Goal: Task Accomplishment & Management: Use online tool/utility

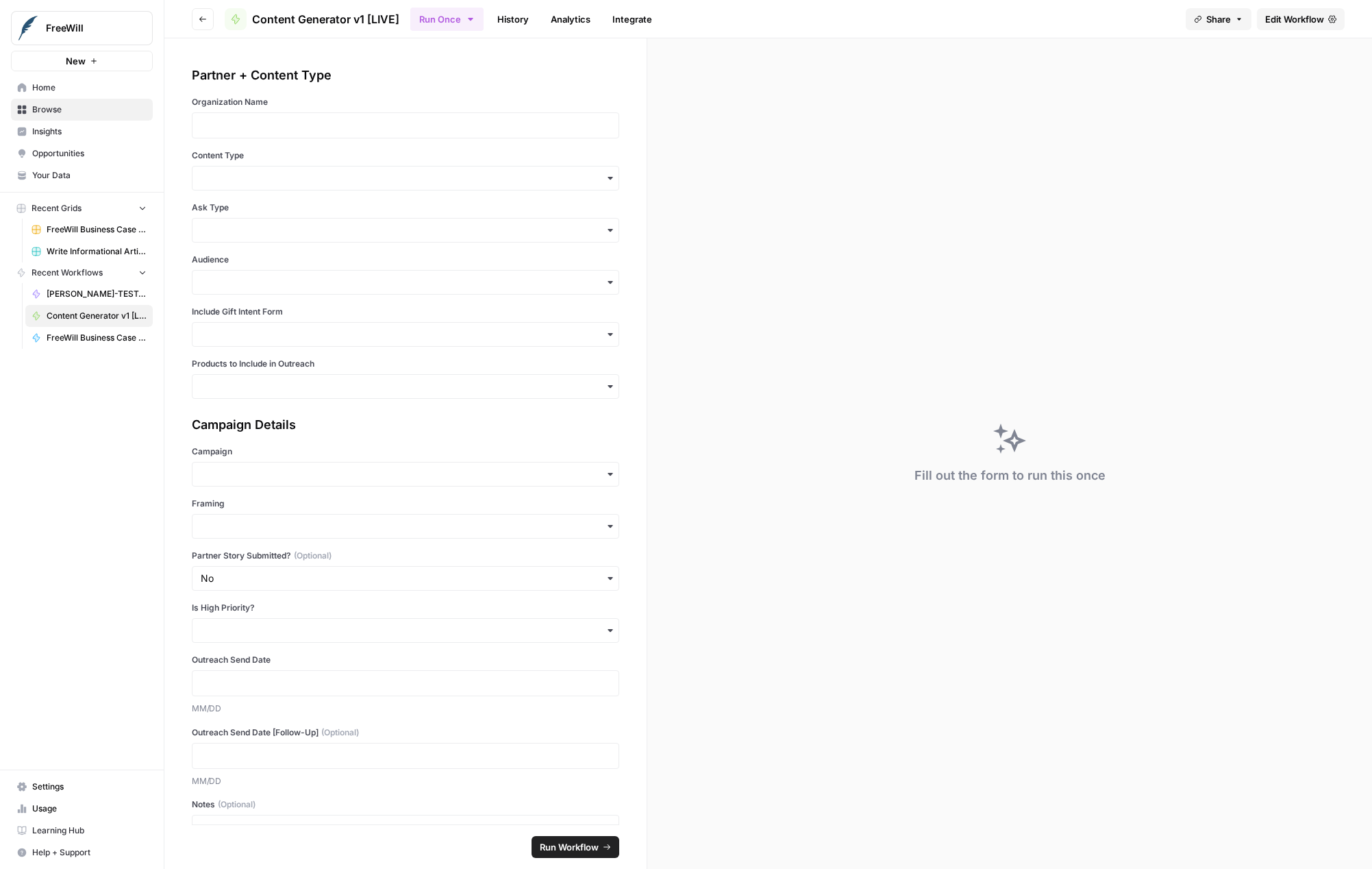
click at [1278, 24] on span "Edit Workflow" at bounding box center [1295, 19] width 59 height 14
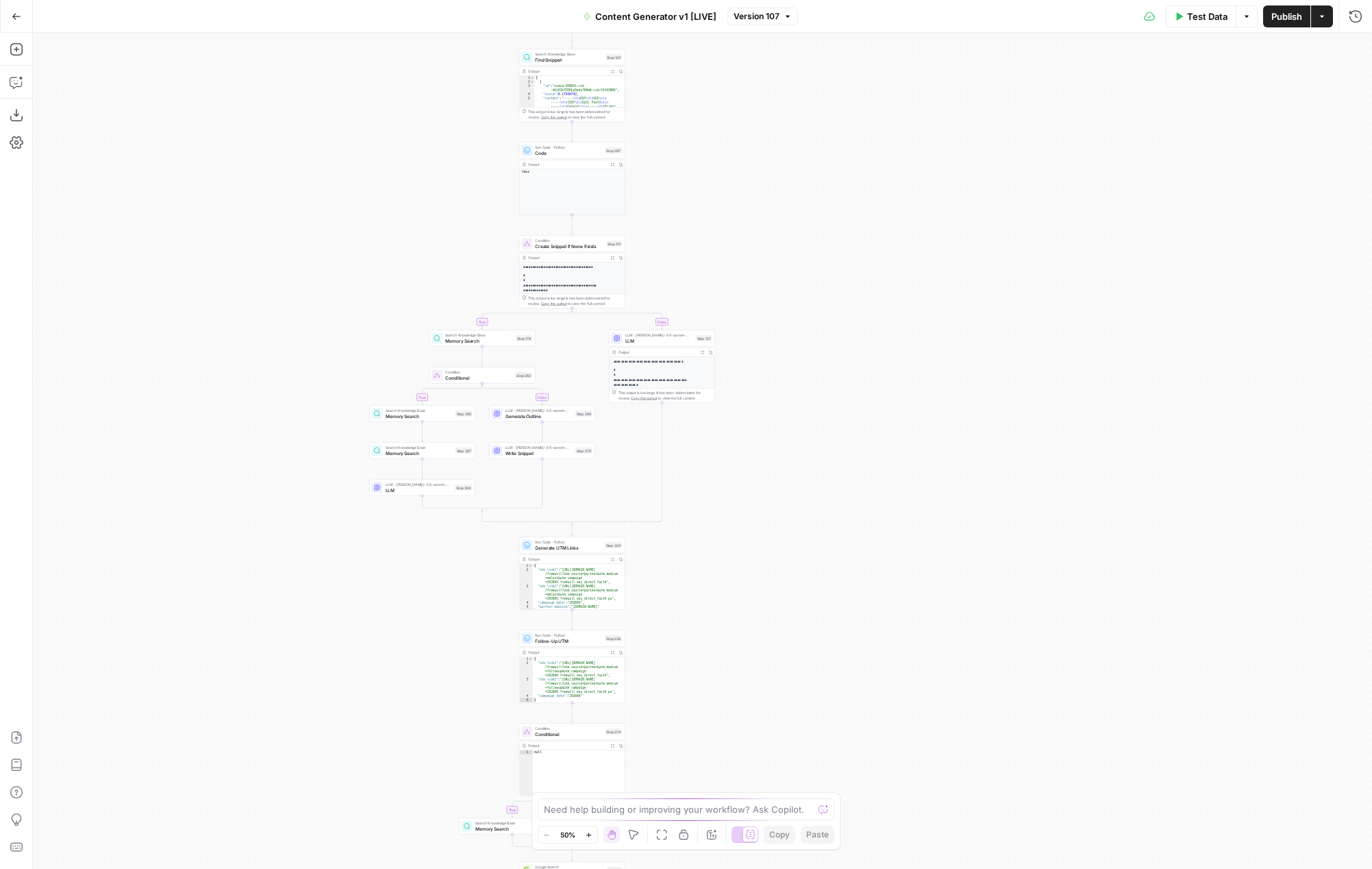
drag, startPoint x: 549, startPoint y: 277, endPoint x: 388, endPoint y: 550, distance: 316.9
click at [388, 551] on div "true false true false true false true false true false true false Workflow Inpu…" at bounding box center [702, 450] width 1339 height 836
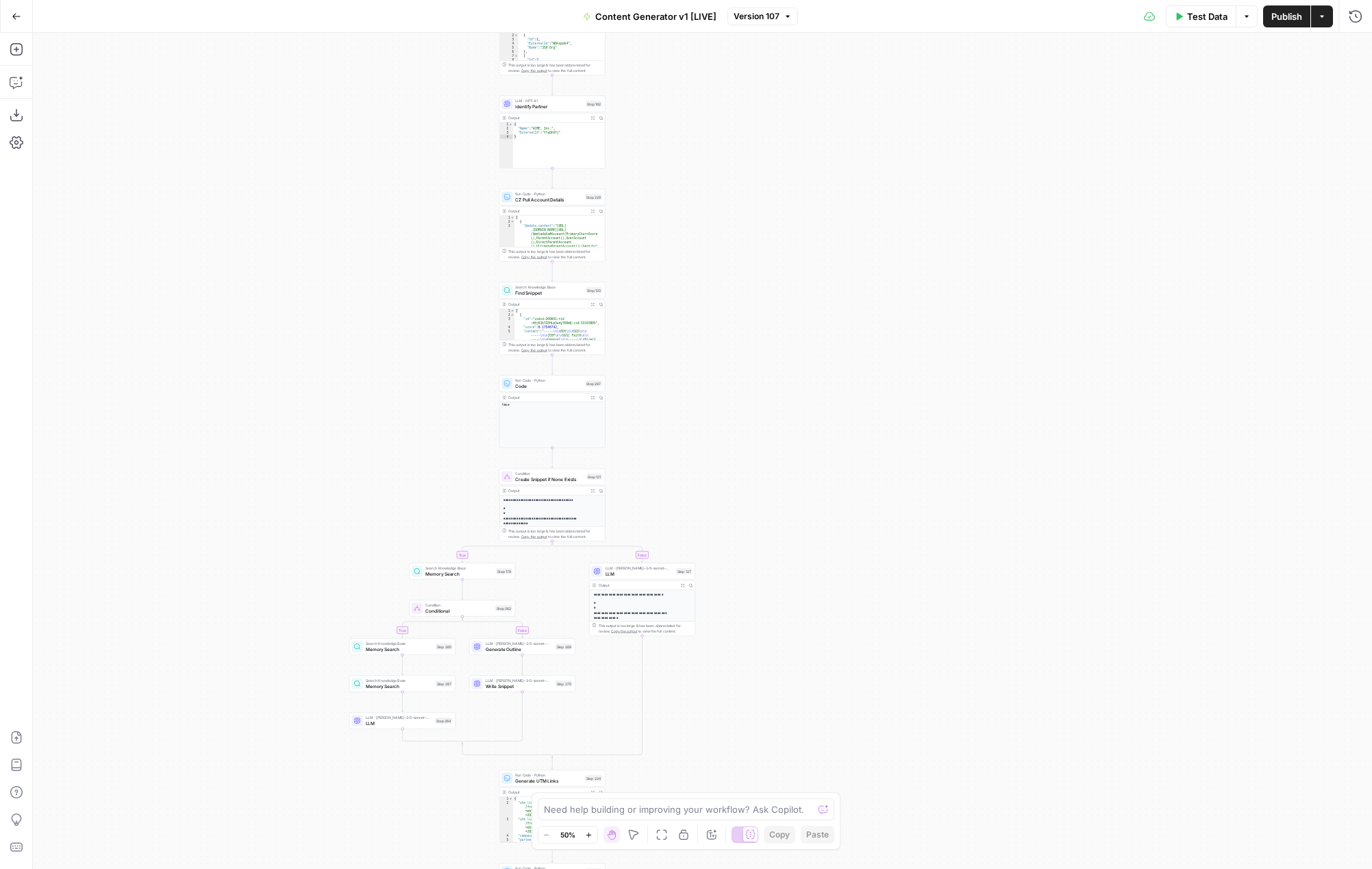
drag, startPoint x: 763, startPoint y: 134, endPoint x: 731, endPoint y: 431, distance: 298.7
click at [731, 430] on div "true false true false true false true false true false true false Workflow Inpu…" at bounding box center [702, 450] width 1339 height 836
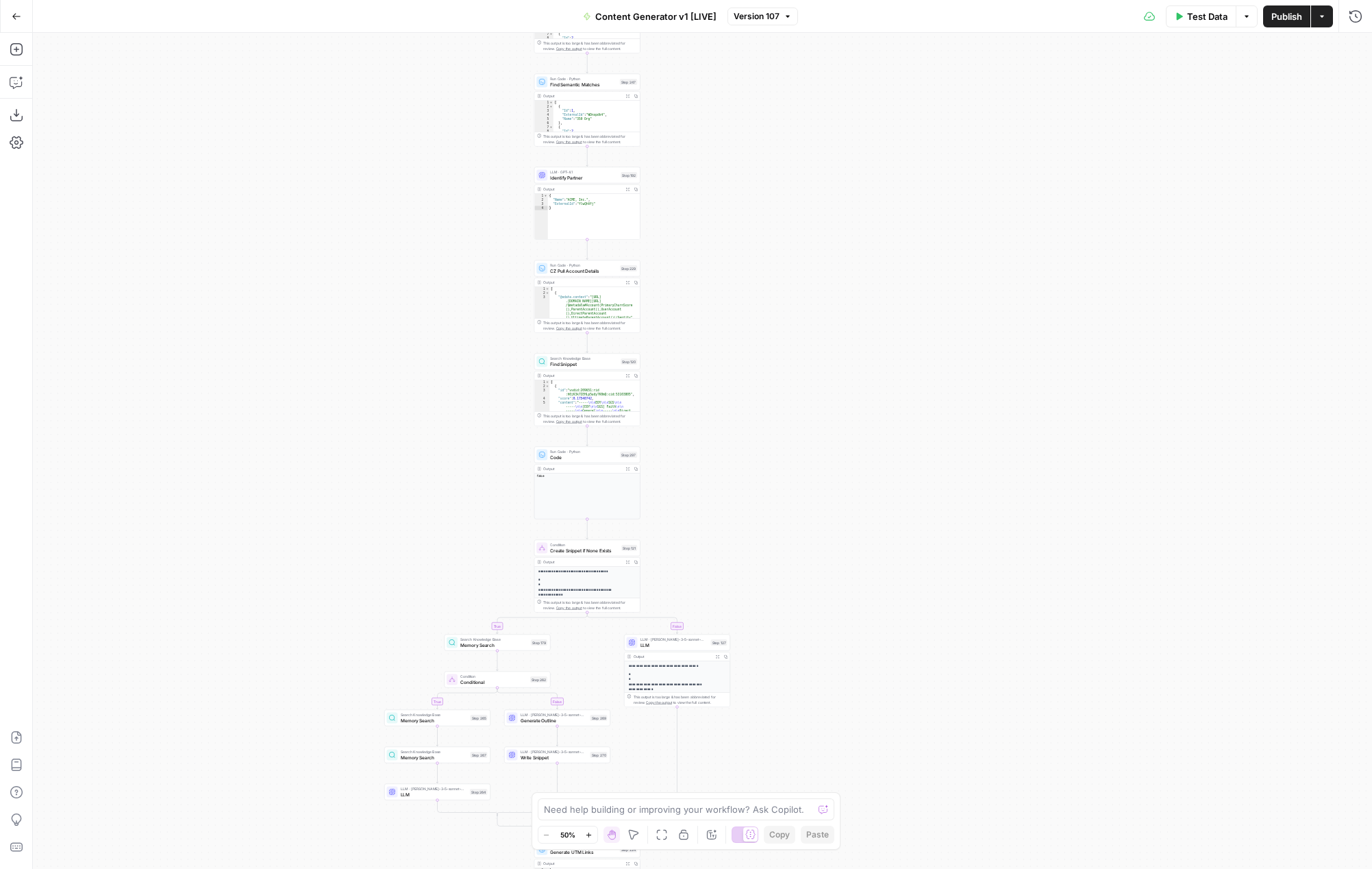
drag, startPoint x: 729, startPoint y: 178, endPoint x: 773, endPoint y: 192, distance: 46.2
click at [775, 189] on div "true false true false true false true false true false true false Workflow Inpu…" at bounding box center [702, 450] width 1339 height 836
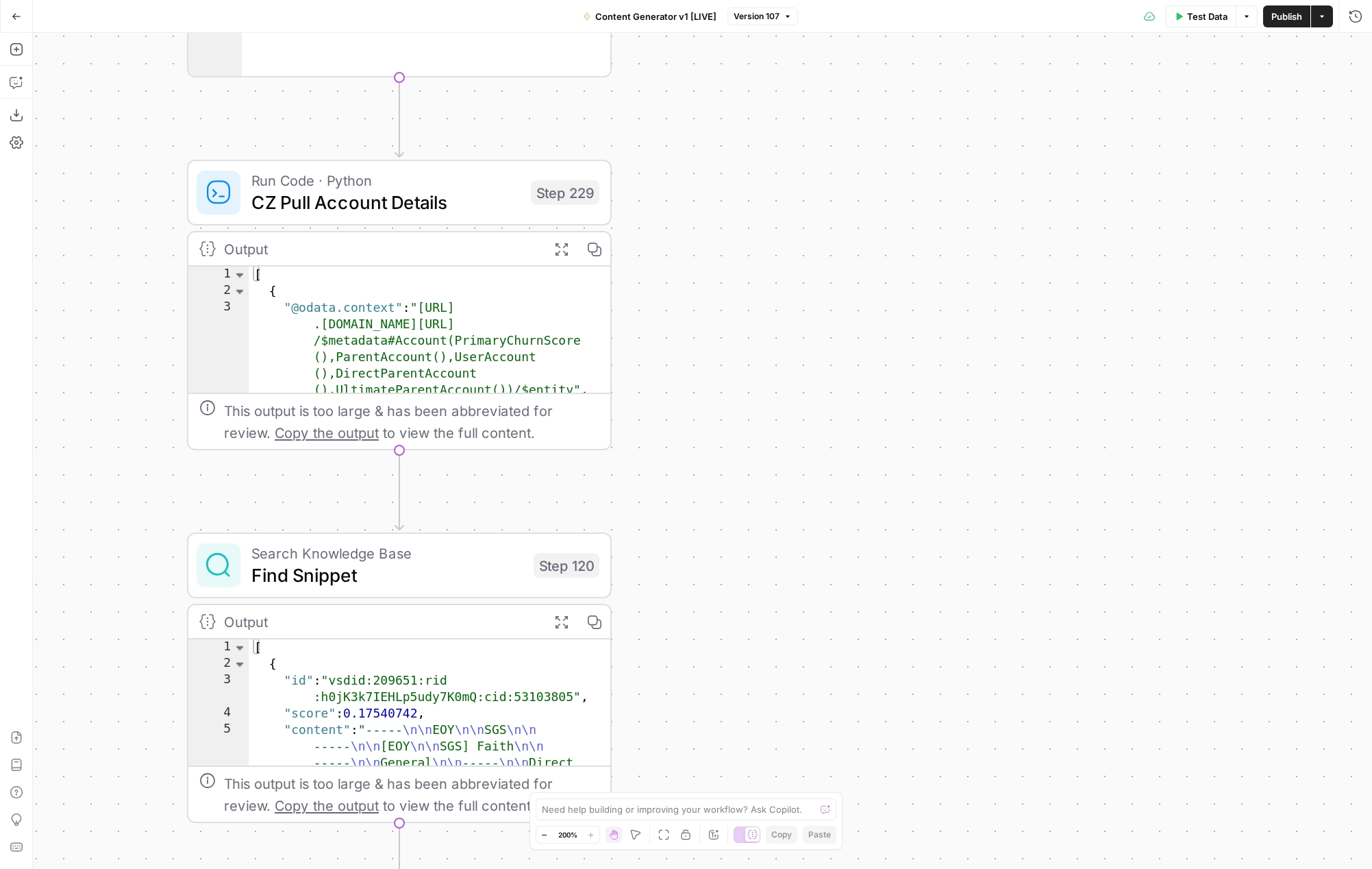
drag, startPoint x: 675, startPoint y: 297, endPoint x: 800, endPoint y: 322, distance: 127.5
click at [800, 322] on div "true false true false true false true false true false true false Workflow Inpu…" at bounding box center [702, 450] width 1339 height 836
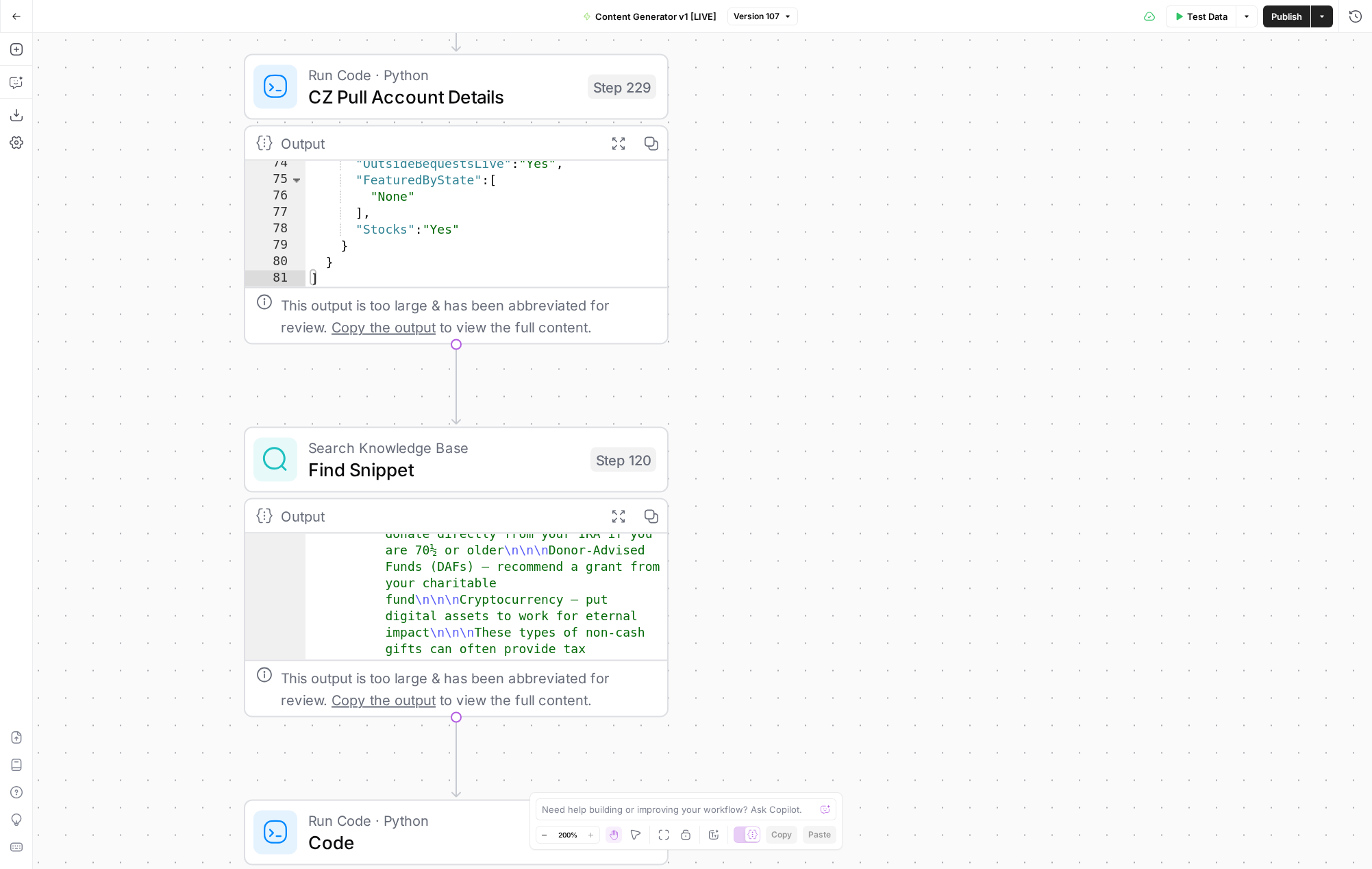
scroll to position [562, 0]
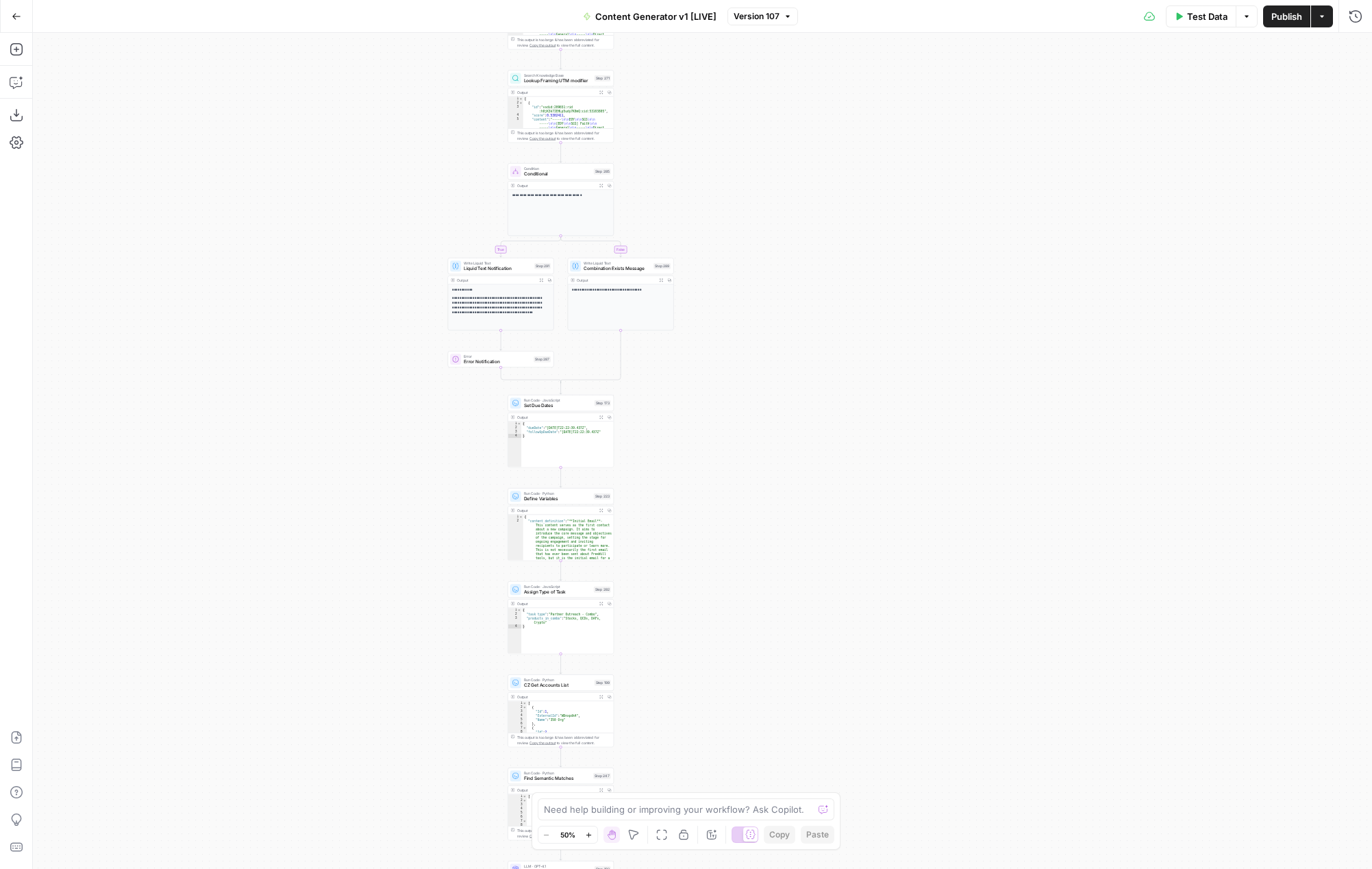
drag, startPoint x: 860, startPoint y: 482, endPoint x: 719, endPoint y: 872, distance: 414.7
click at [719, 868] on html "FreeWill New Home Browse Insights Opportunities Your Data Recent Grids FreeWill…" at bounding box center [686, 434] width 1372 height 869
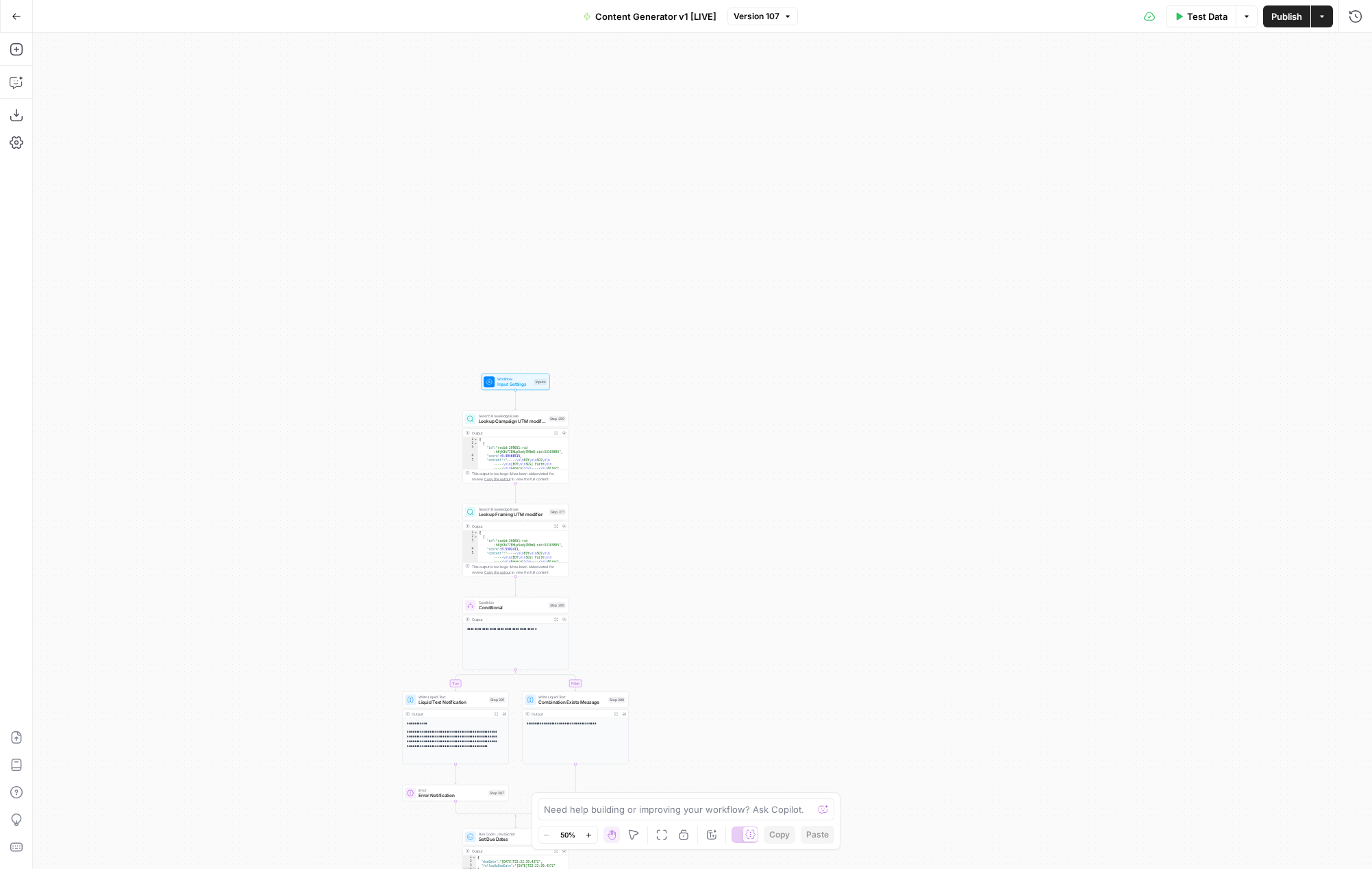
drag, startPoint x: 739, startPoint y: 238, endPoint x: 631, endPoint y: 249, distance: 108.6
click at [632, 249] on div "true false true false true false true false true false true false Workflow Inpu…" at bounding box center [702, 450] width 1339 height 836
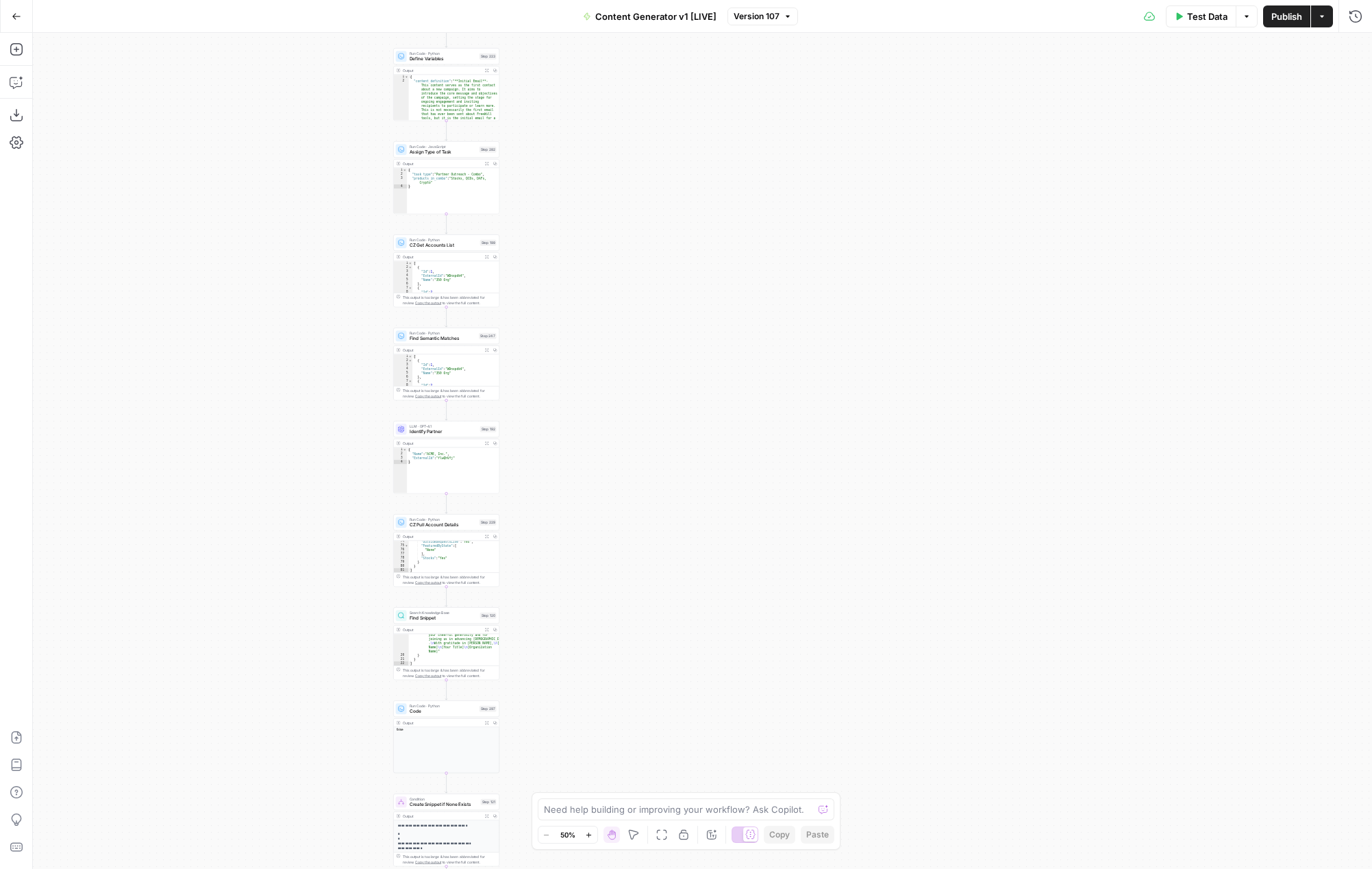
drag, startPoint x: 719, startPoint y: 628, endPoint x: 712, endPoint y: 176, distance: 452.1
click at [712, 174] on div "true false true false true false true false true false true false Workflow Inpu…" at bounding box center [702, 450] width 1339 height 836
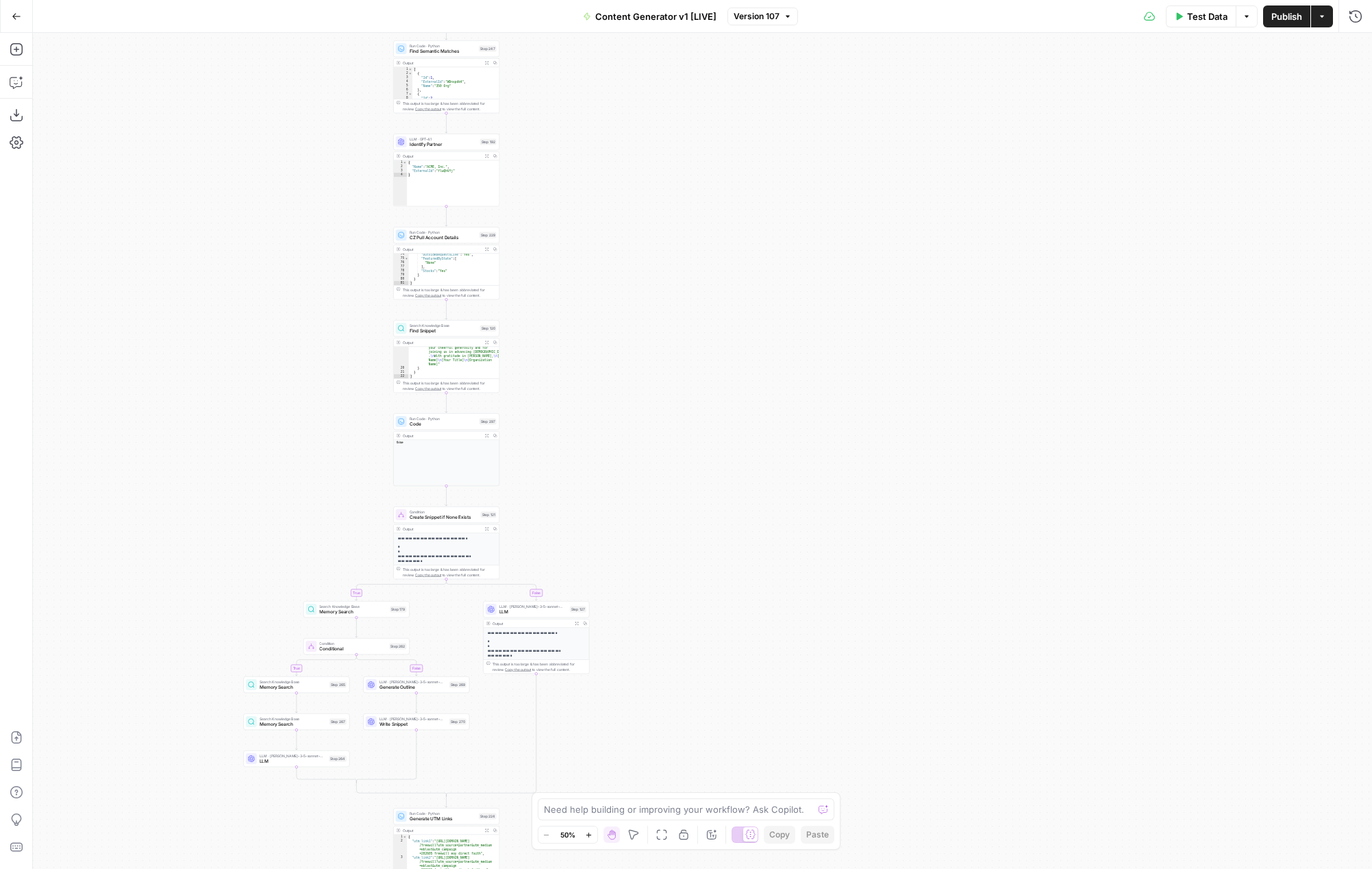
drag, startPoint x: 687, startPoint y: 548, endPoint x: 687, endPoint y: 260, distance: 288.0
click at [687, 259] on div "true false true false true false true false true false true false Workflow Inpu…" at bounding box center [702, 450] width 1339 height 836
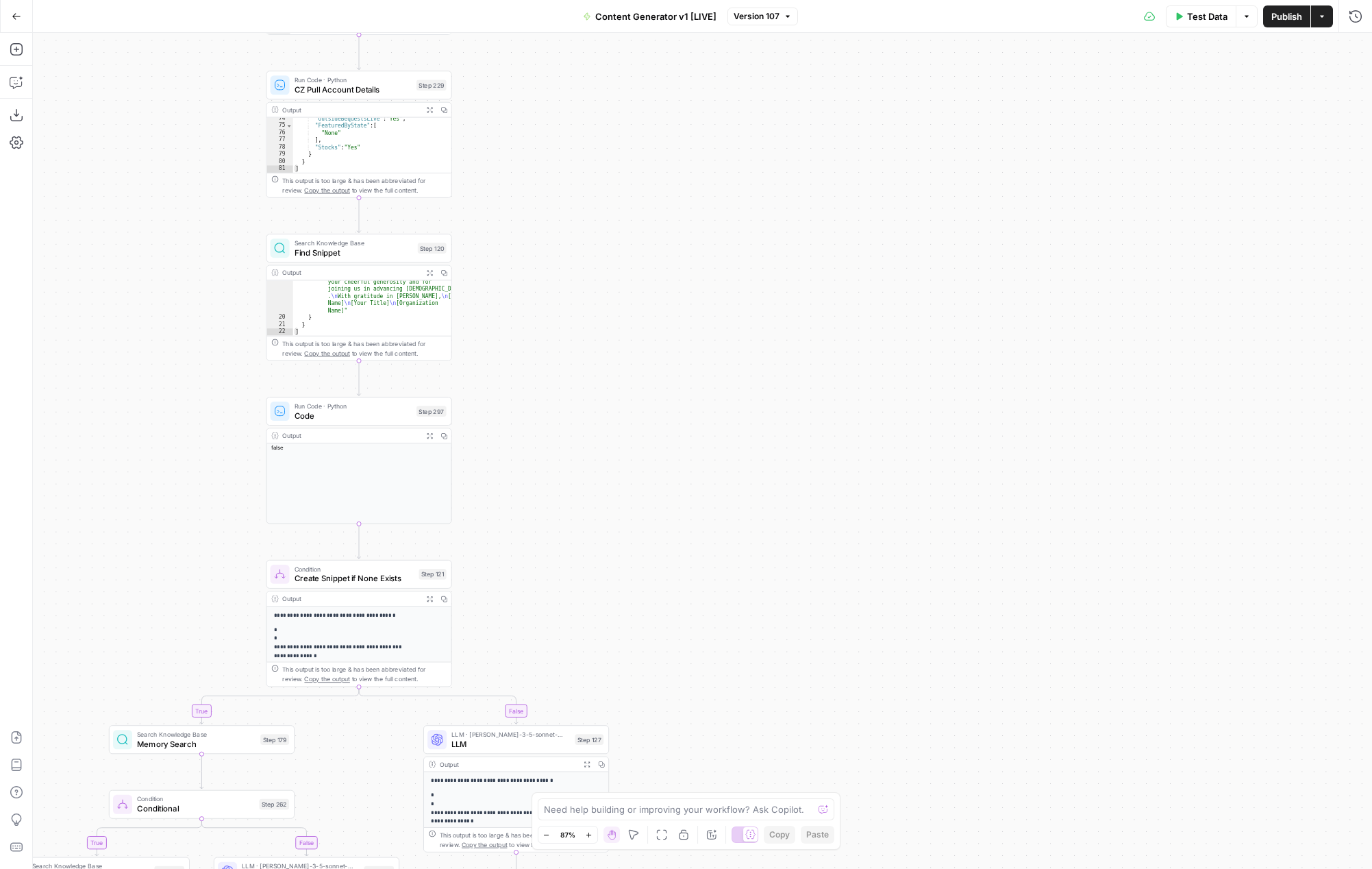
drag, startPoint x: 587, startPoint y: 555, endPoint x: 604, endPoint y: 126, distance: 429.3
click at [604, 126] on div "true false true false true false true false true false true false Workflow Inpu…" at bounding box center [702, 450] width 1339 height 836
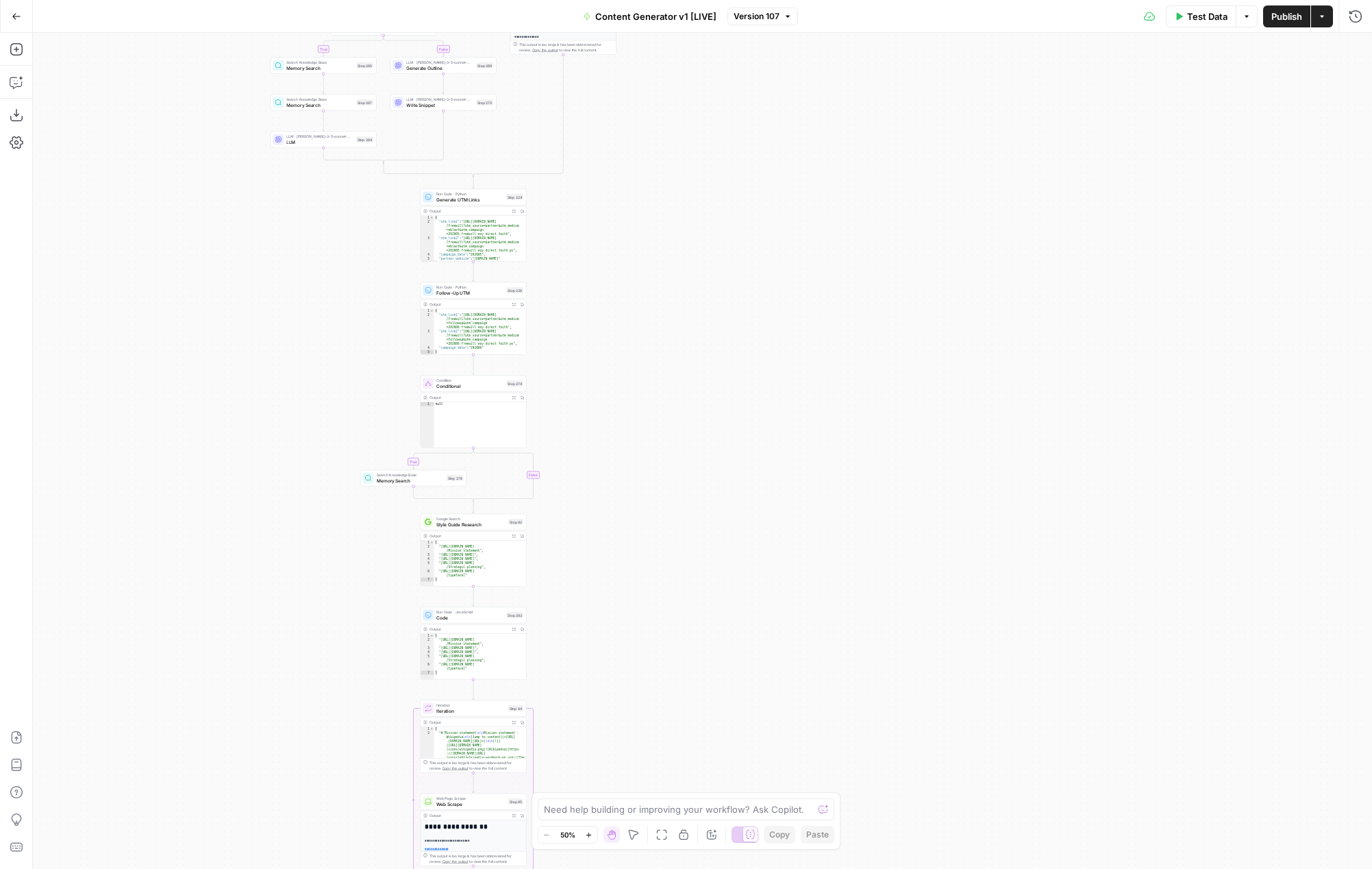
drag, startPoint x: 667, startPoint y: 568, endPoint x: 667, endPoint y: 261, distance: 307.0
click at [667, 260] on div "true false true false true false true false true false true false Workflow Inpu…" at bounding box center [702, 450] width 1339 height 836
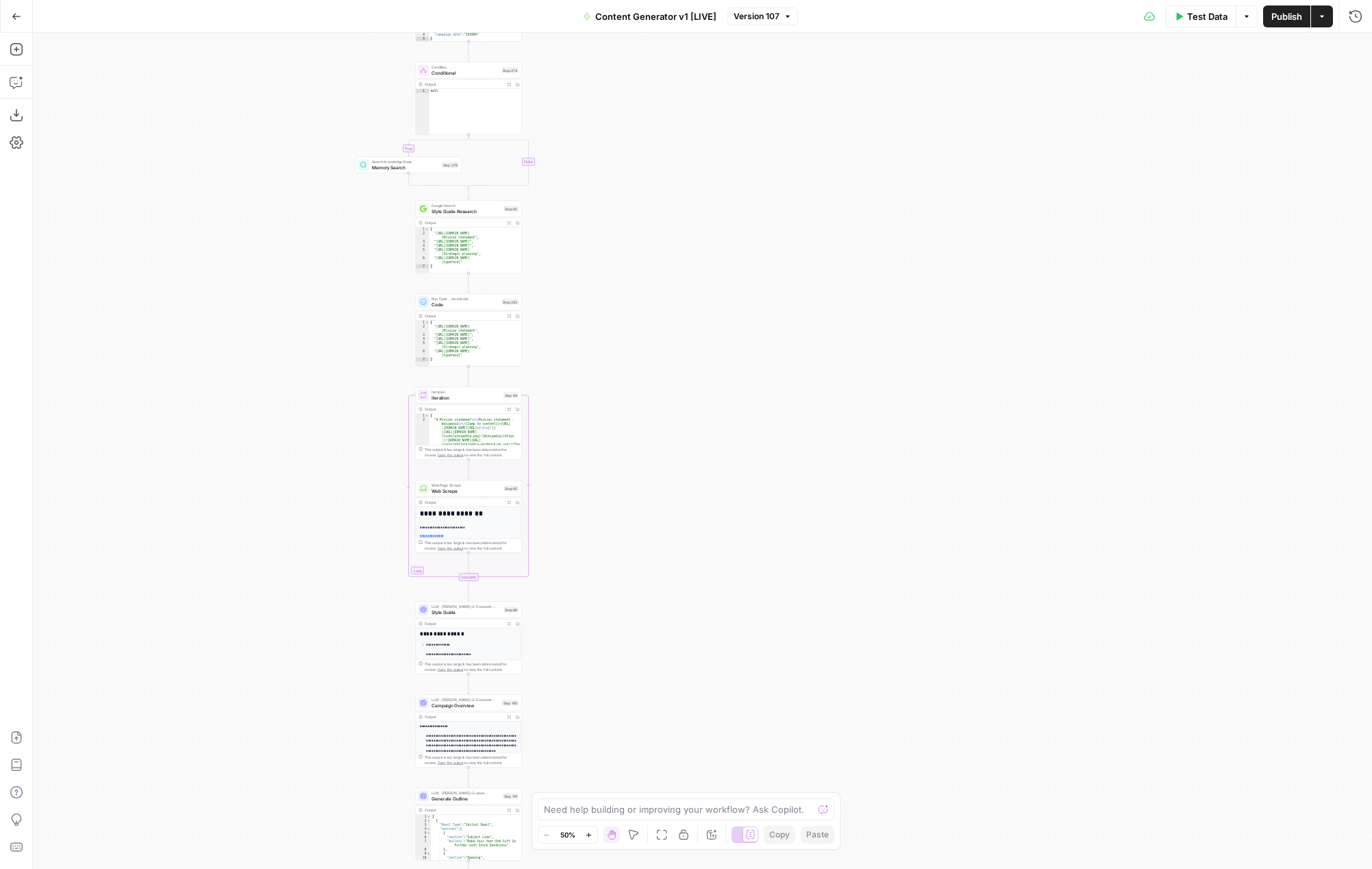
drag, startPoint x: 660, startPoint y: 692, endPoint x: 653, endPoint y: 333, distance: 359.1
click at [653, 331] on div "true false true false true false true false true false true false Workflow Inpu…" at bounding box center [702, 450] width 1339 height 836
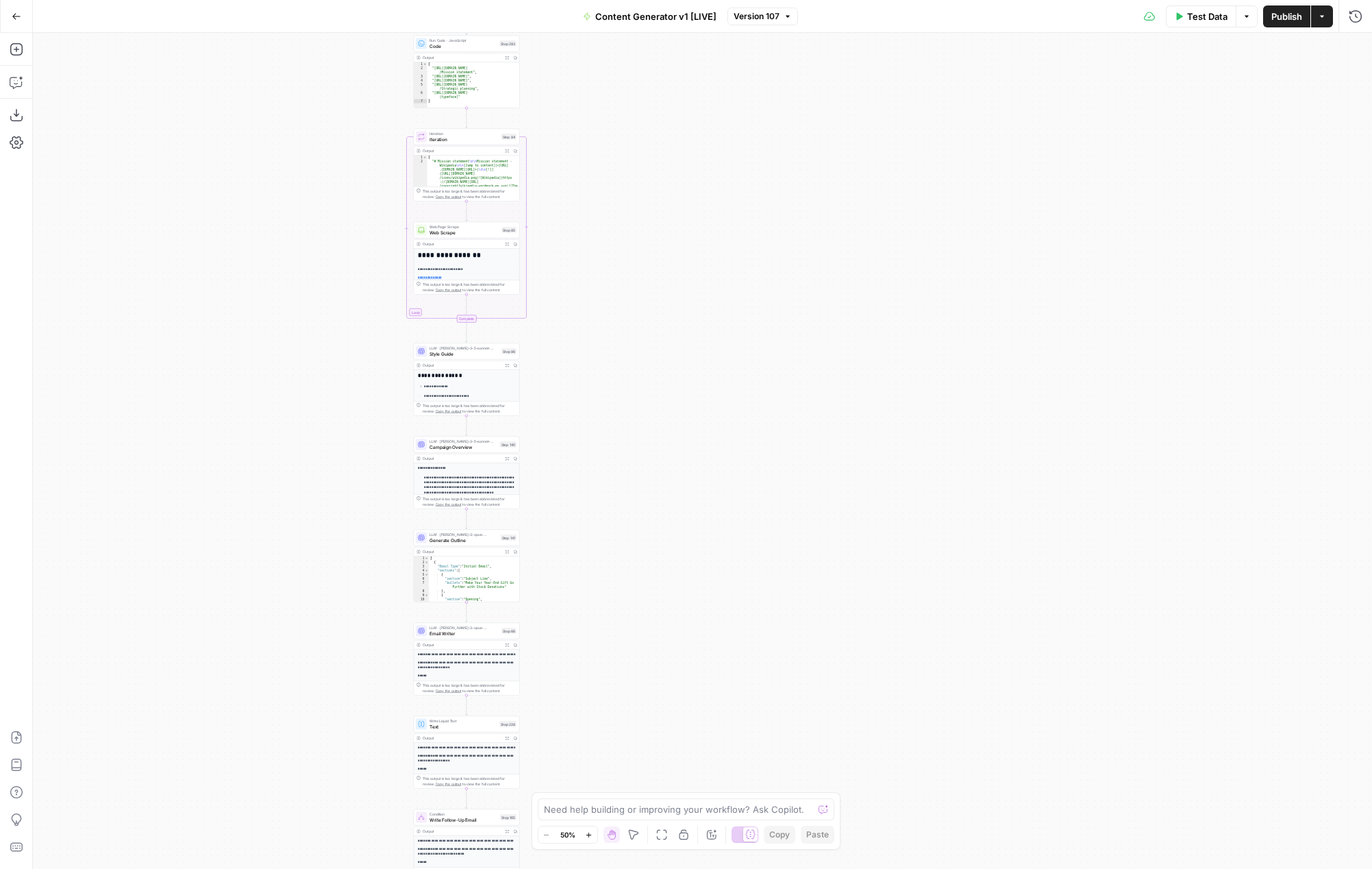
drag, startPoint x: 653, startPoint y: 333, endPoint x: 653, endPoint y: 124, distance: 209.0
click at [653, 124] on div "true false true false true false true false true false true false Workflow Inpu…" at bounding box center [702, 450] width 1339 height 836
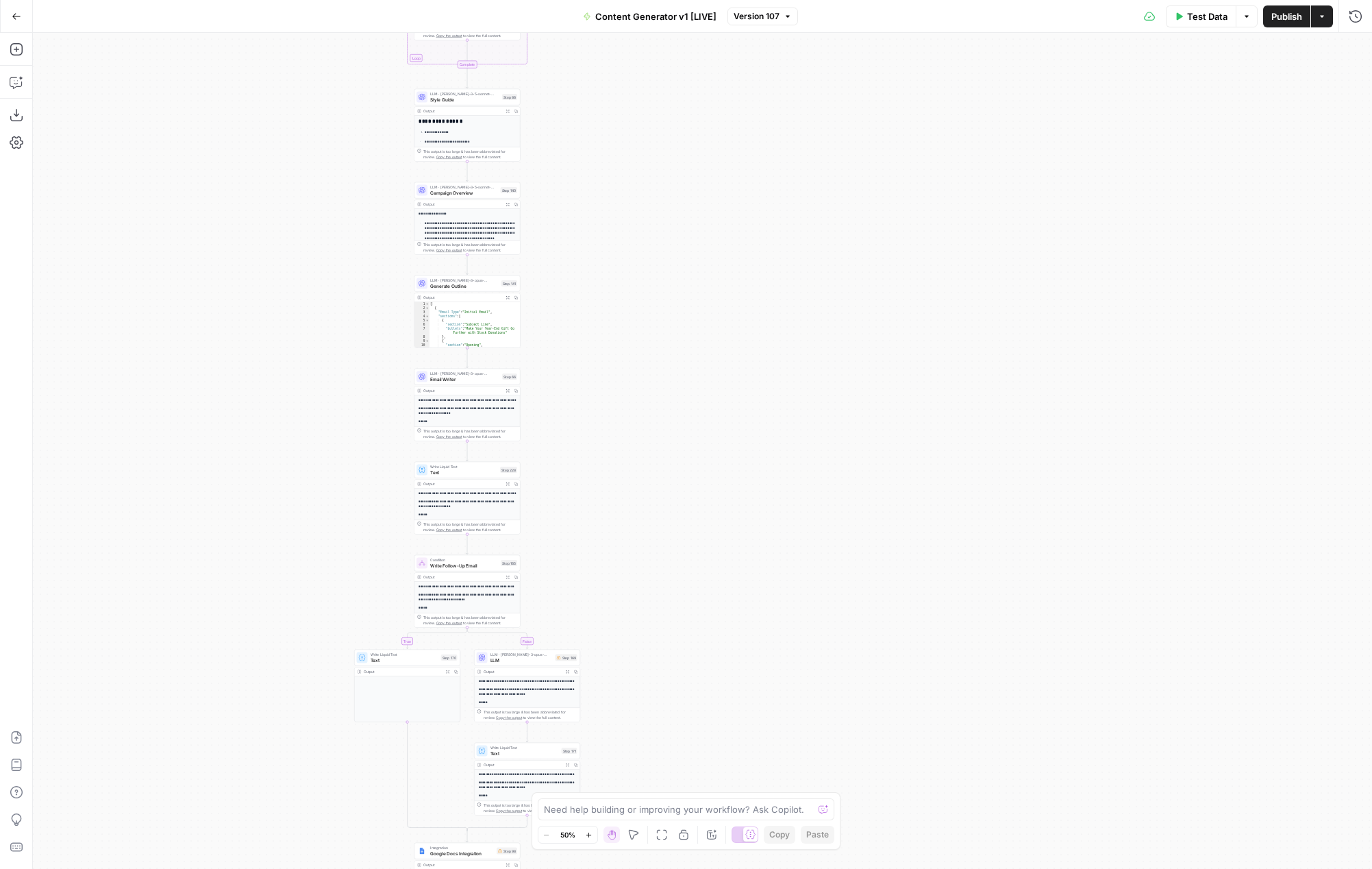
drag, startPoint x: 641, startPoint y: 456, endPoint x: 641, endPoint y: 203, distance: 253.0
click at [641, 203] on div "true false true false true false true false true false true false Workflow Inpu…" at bounding box center [702, 450] width 1339 height 836
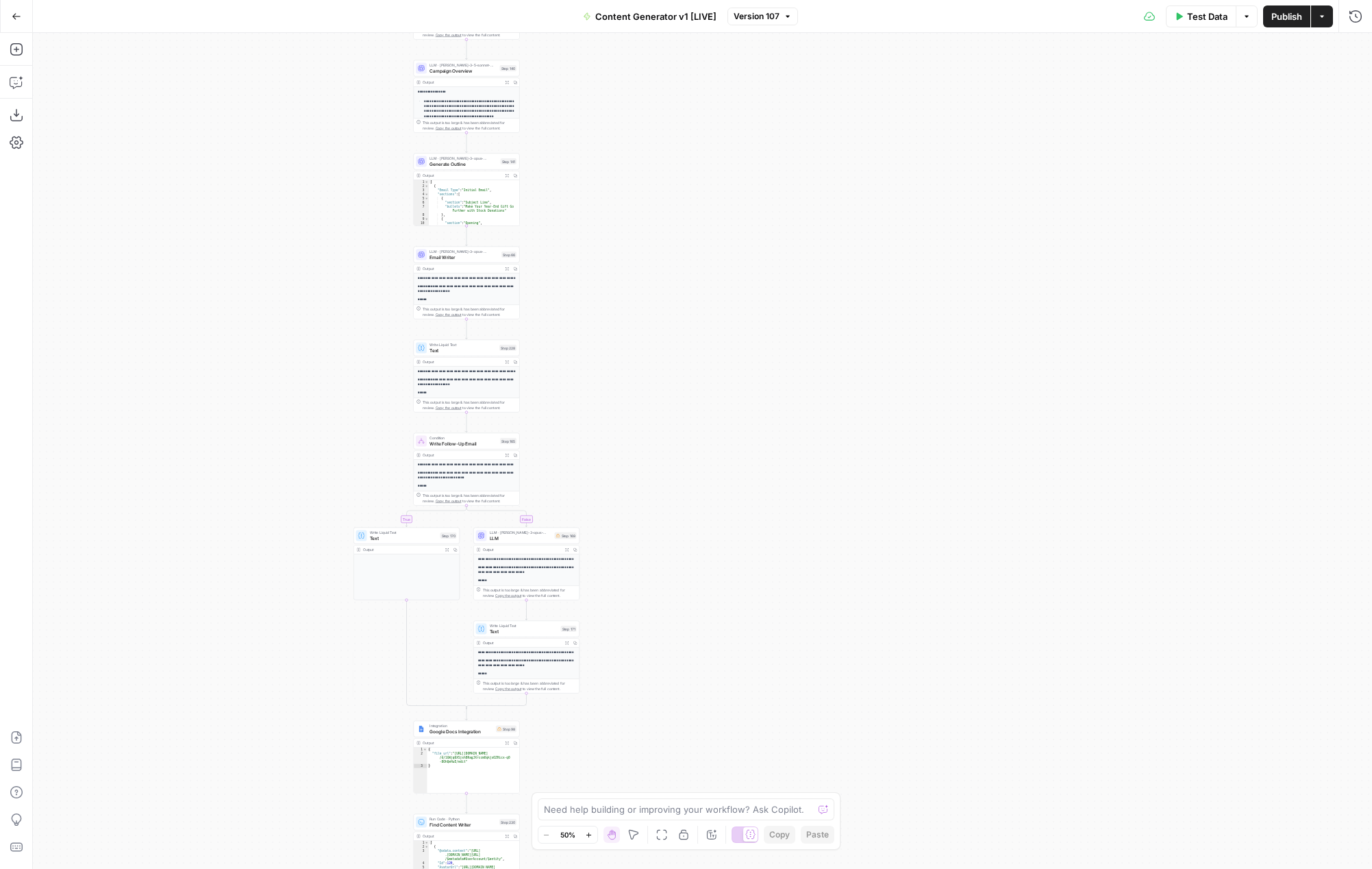
drag, startPoint x: 615, startPoint y: 498, endPoint x: 601, endPoint y: 216, distance: 282.3
click at [601, 215] on div "true false true false true false true false true false true false Workflow Inpu…" at bounding box center [702, 450] width 1339 height 836
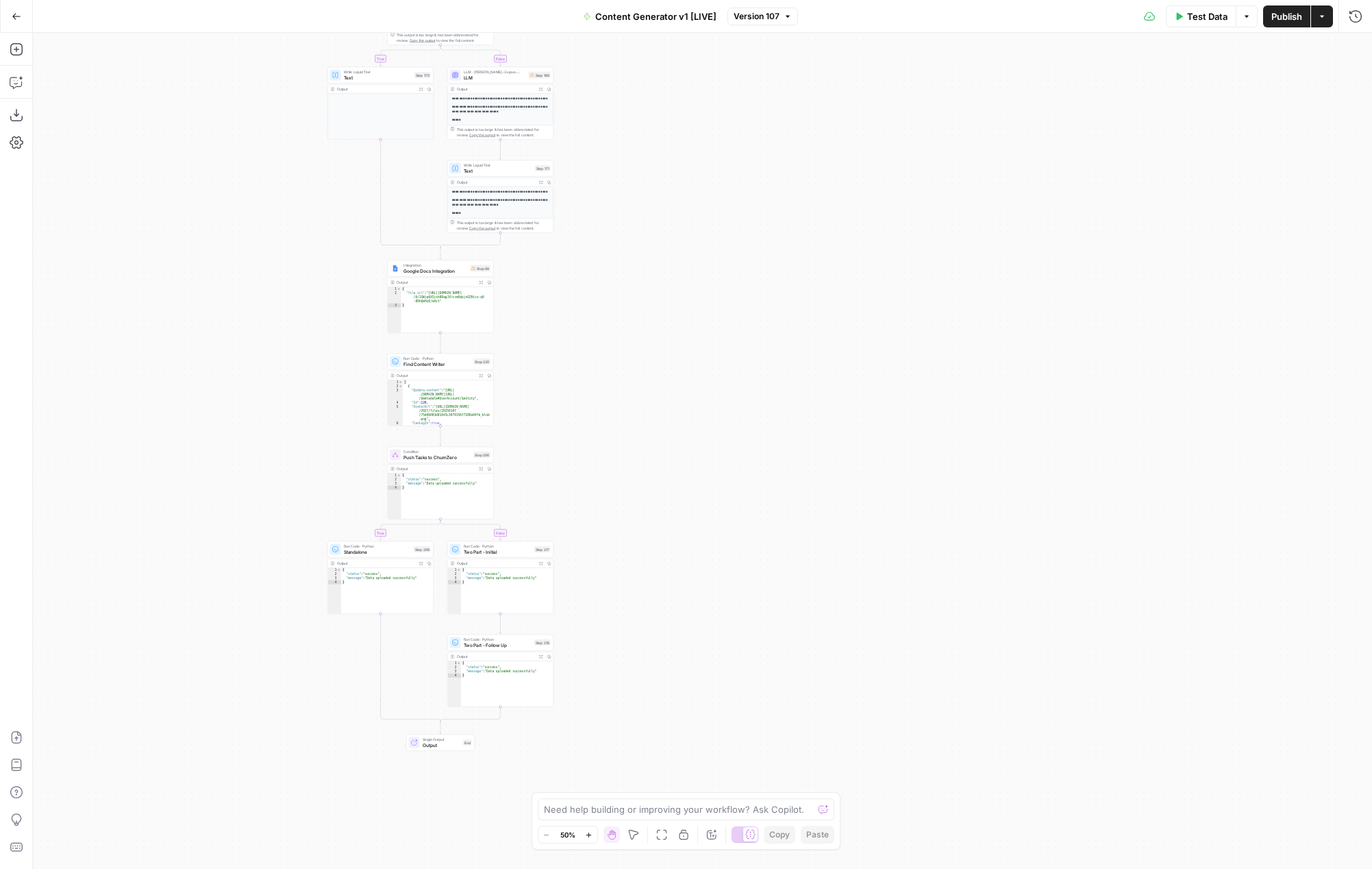
drag, startPoint x: 630, startPoint y: 488, endPoint x: 616, endPoint y: 192, distance: 296.3
click at [616, 191] on div "true false true false true false true false true false true false Workflow Inpu…" at bounding box center [702, 450] width 1339 height 836
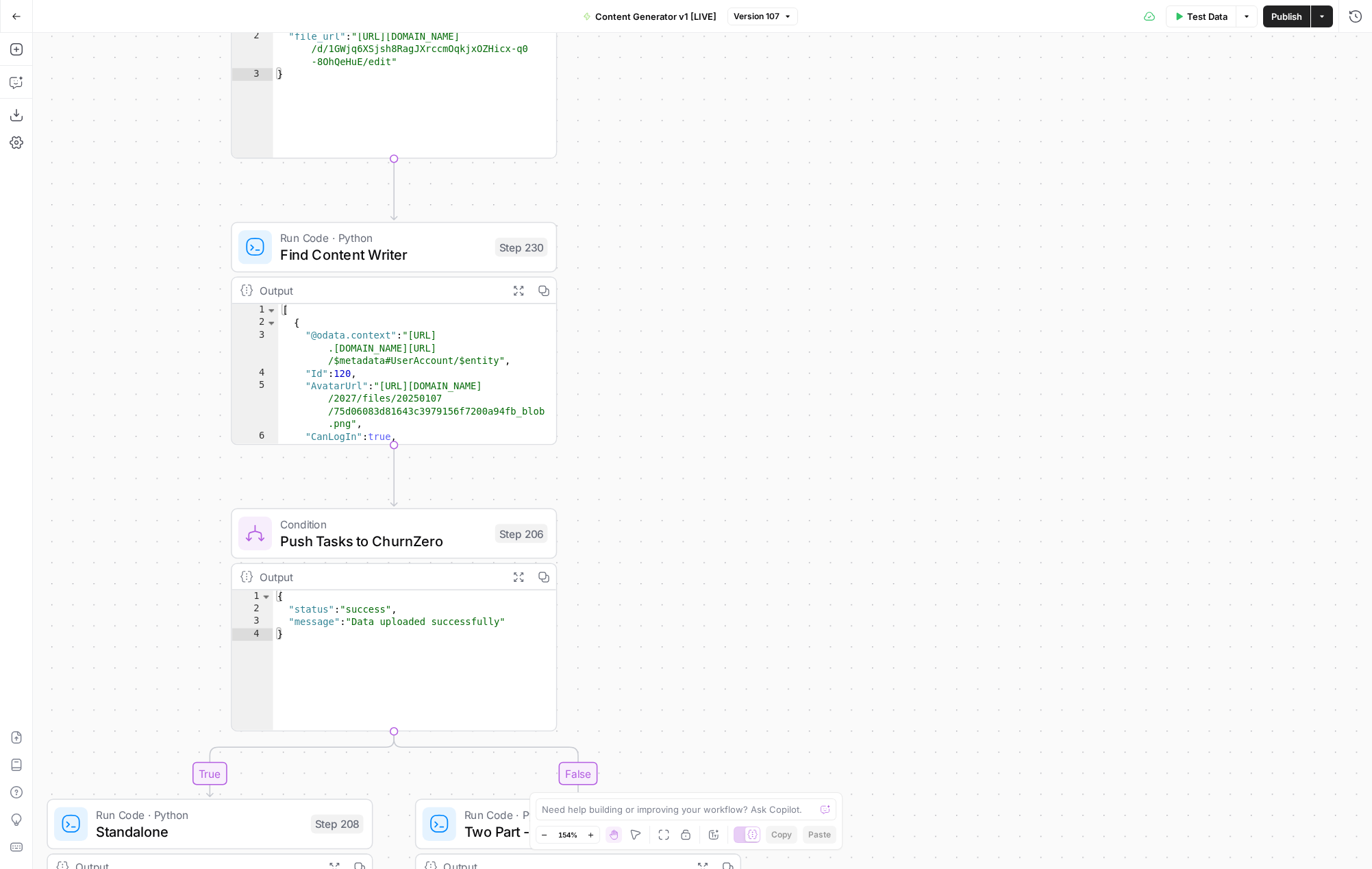
drag, startPoint x: 556, startPoint y: 566, endPoint x: 744, endPoint y: 530, distance: 191.4
click at [744, 531] on div "true false true false true false true false true false true false Workflow Inpu…" at bounding box center [702, 450] width 1339 height 836
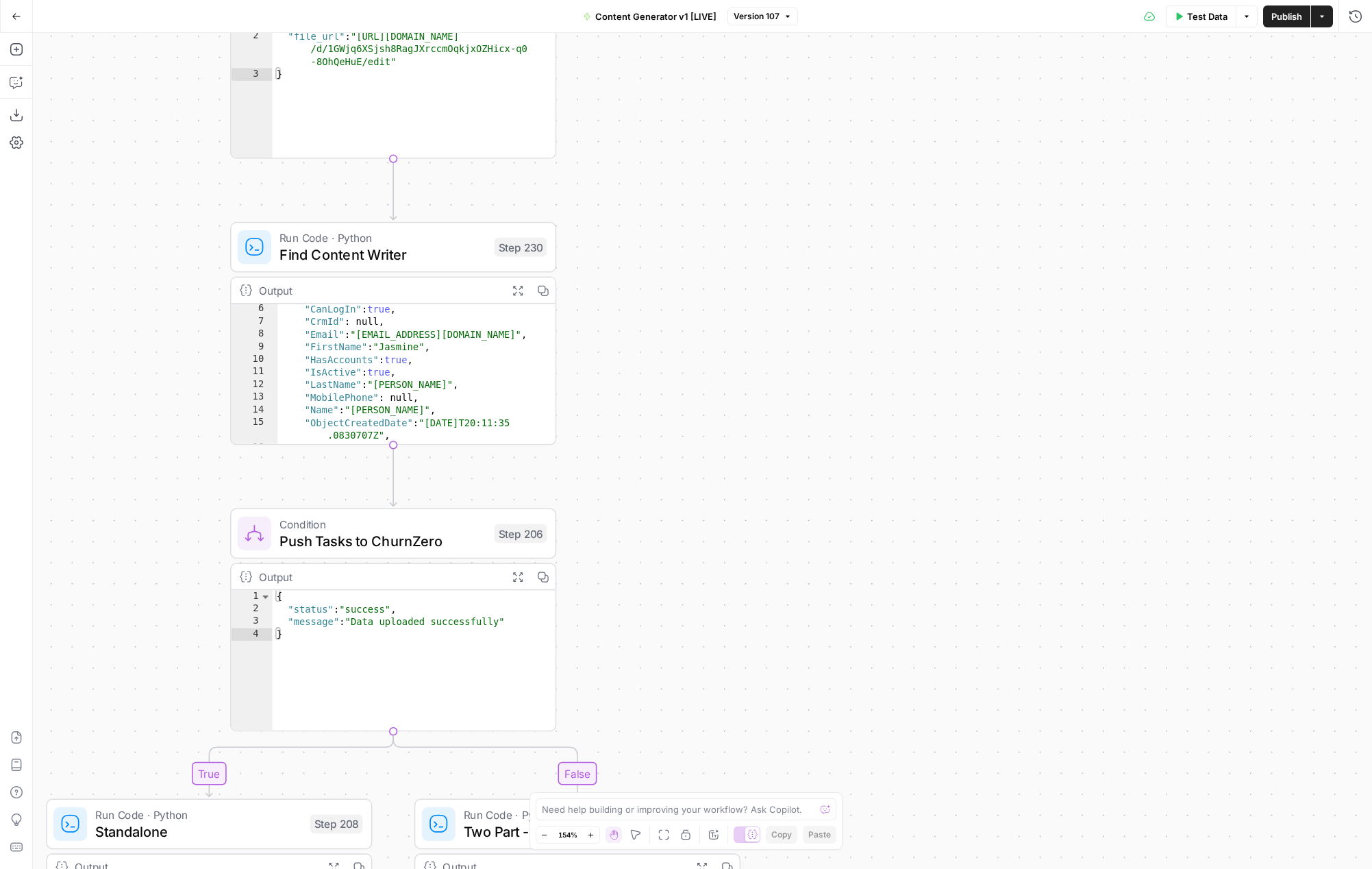
scroll to position [84, 0]
drag, startPoint x: 727, startPoint y: 631, endPoint x: 750, endPoint y: 344, distance: 287.9
click at [752, 353] on div "true false true false true false true false true false true false Workflow Inpu…" at bounding box center [702, 450] width 1339 height 836
